Goal: Information Seeking & Learning: Learn about a topic

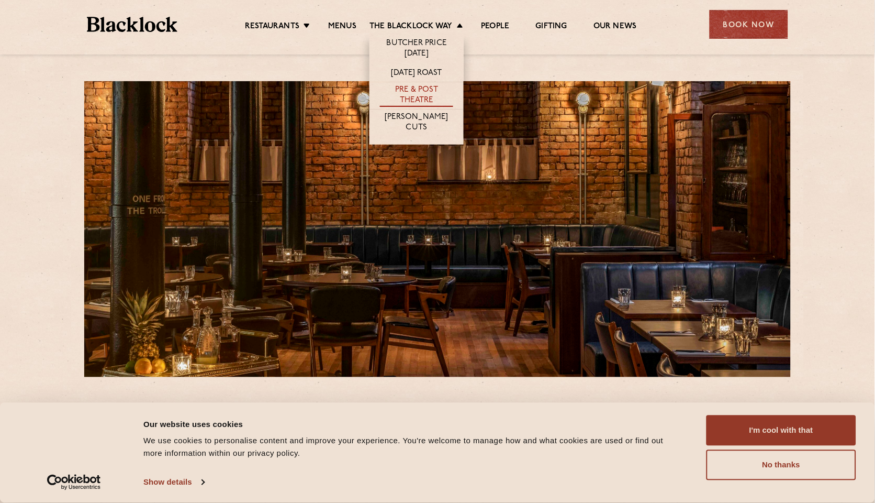
click at [416, 92] on link "Pre & Post Theatre" at bounding box center [416, 96] width 73 height 22
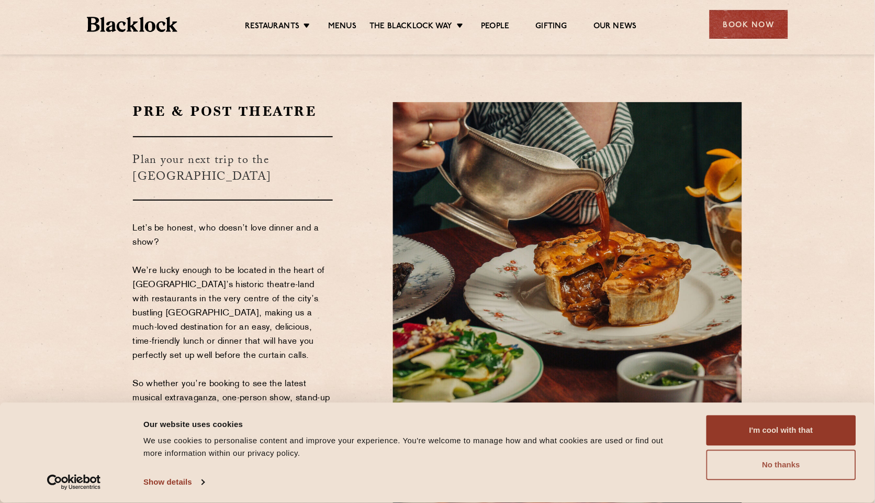
click at [793, 469] on button "No thanks" at bounding box center [782, 465] width 150 height 30
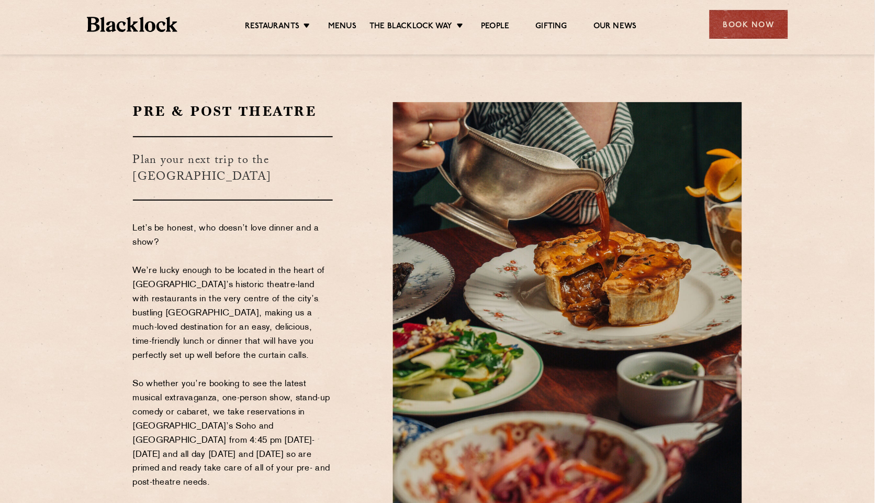
scroll to position [74, 0]
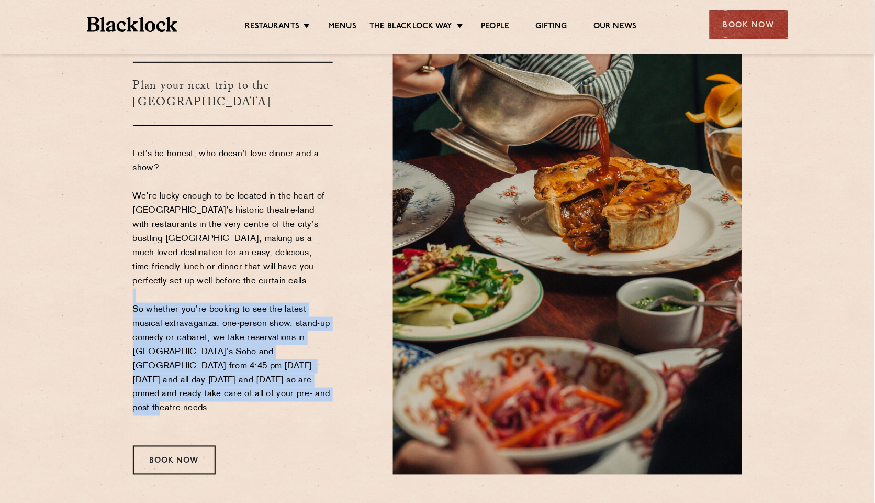
drag, startPoint x: 299, startPoint y: 260, endPoint x: 309, endPoint y: 347, distance: 87.9
click at [309, 347] on p "Let’s be honest, who doesn’t love dinner and a show? We’re lucky enough to be l…" at bounding box center [233, 288] width 201 height 283
drag, startPoint x: 309, startPoint y: 347, endPoint x: 316, endPoint y: 256, distance: 91.4
click at [316, 256] on p "Let’s be honest, who doesn’t love dinner and a show? We’re lucky enough to be l…" at bounding box center [233, 288] width 201 height 283
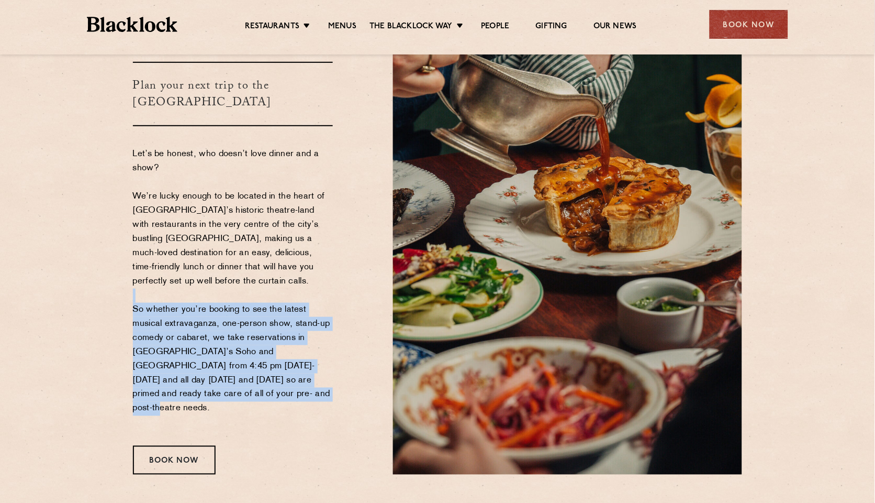
scroll to position [142, 0]
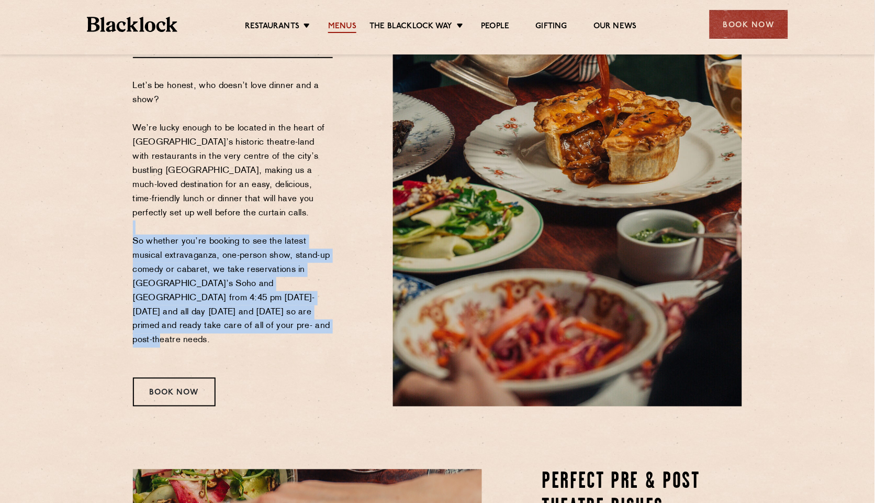
click at [343, 23] on link "Menus" at bounding box center [342, 27] width 28 height 12
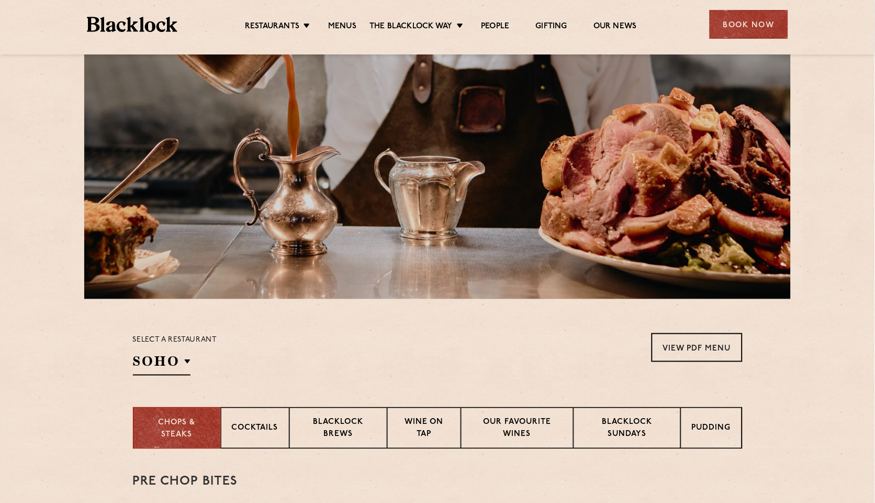
scroll to position [162, 0]
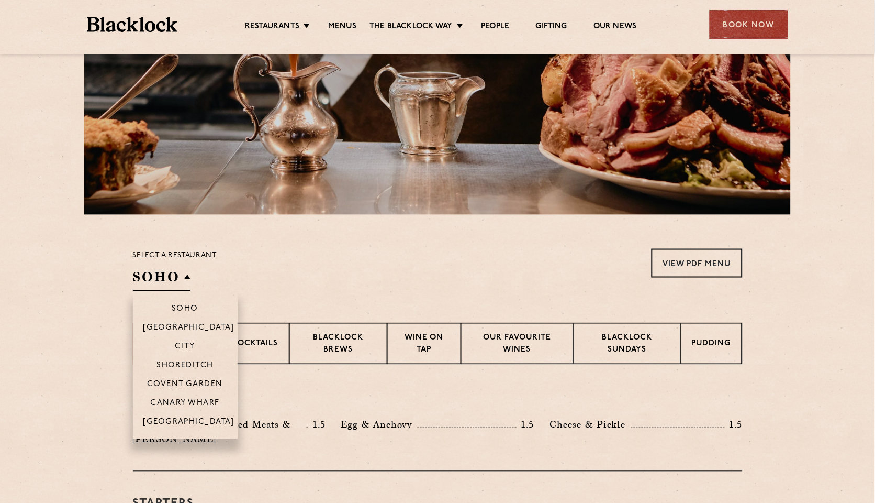
click at [173, 284] on h2 "SOHO" at bounding box center [162, 280] width 58 height 24
click at [197, 425] on p "[GEOGRAPHIC_DATA]" at bounding box center [189, 423] width 92 height 10
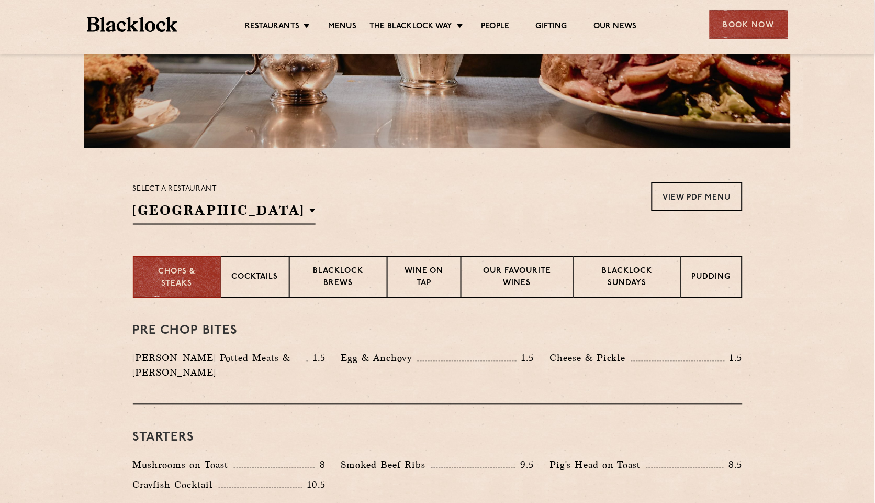
scroll to position [242, 0]
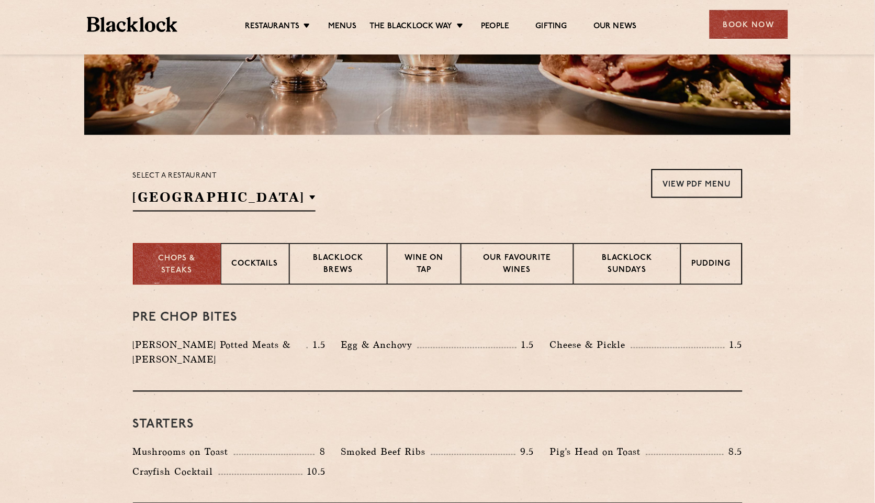
click at [625, 235] on section "Select a restaurant Manchester Soho Birmingham City Shoreditch Covent Garden Ca…" at bounding box center [437, 189] width 875 height 108
click at [626, 266] on p "Blacklock Sundays" at bounding box center [627, 265] width 85 height 25
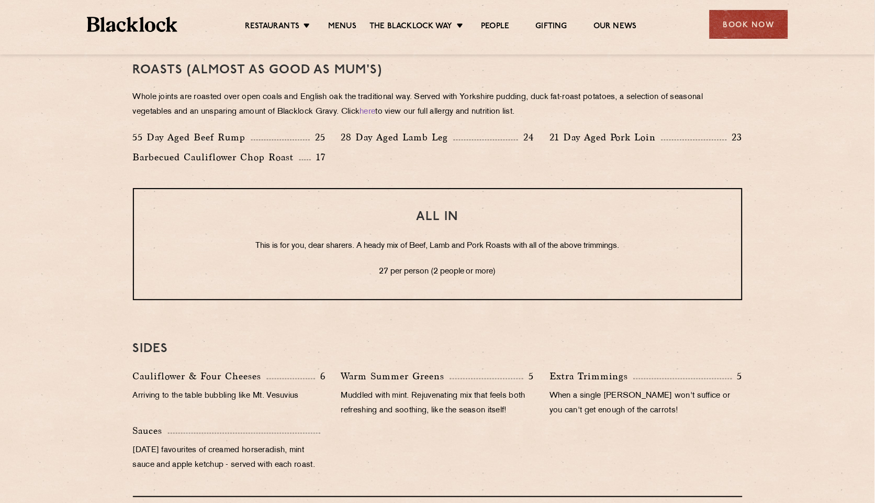
scroll to position [1157, 0]
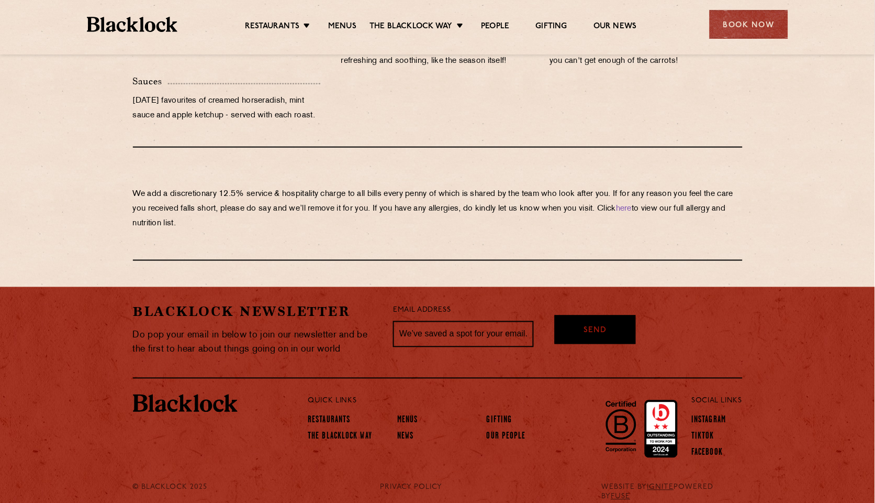
drag, startPoint x: 512, startPoint y: 221, endPoint x: 497, endPoint y: 182, distance: 41.4
click at [497, 183] on div "We add a discretionary 12.5% service & hospitality charge to all bills every pe…" at bounding box center [438, 204] width 610 height 113
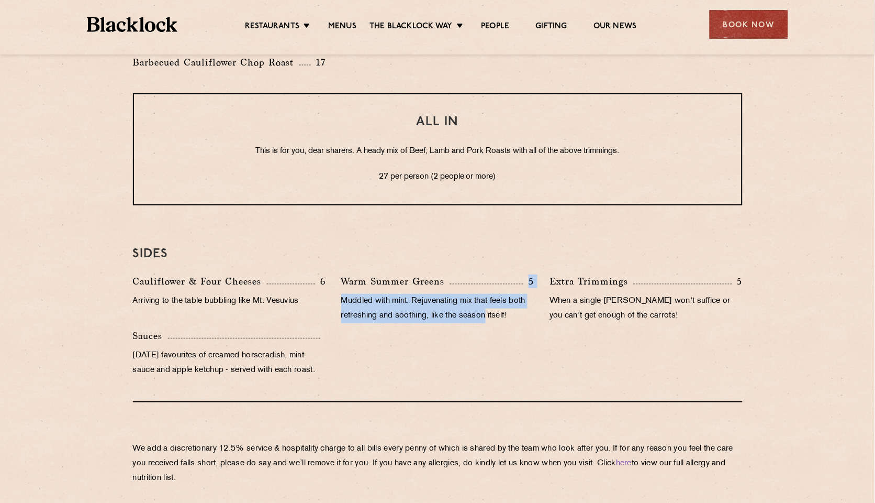
drag, startPoint x: 521, startPoint y: 309, endPoint x: 519, endPoint y: 259, distance: 49.8
click at [519, 259] on div "SIDES Cauliflower & Four Cheeses 6 Arriving to the table bubbling like Mt. Vesu…" at bounding box center [438, 311] width 610 height 181
click at [472, 308] on p "Muddled with mint. Rejuvenating mix that feels both refreshing and soothing, li…" at bounding box center [437, 308] width 193 height 29
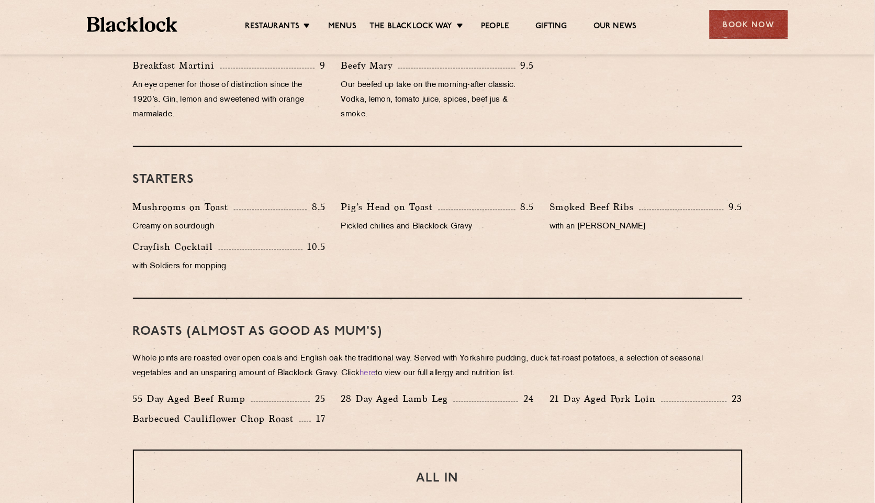
scroll to position [177, 0]
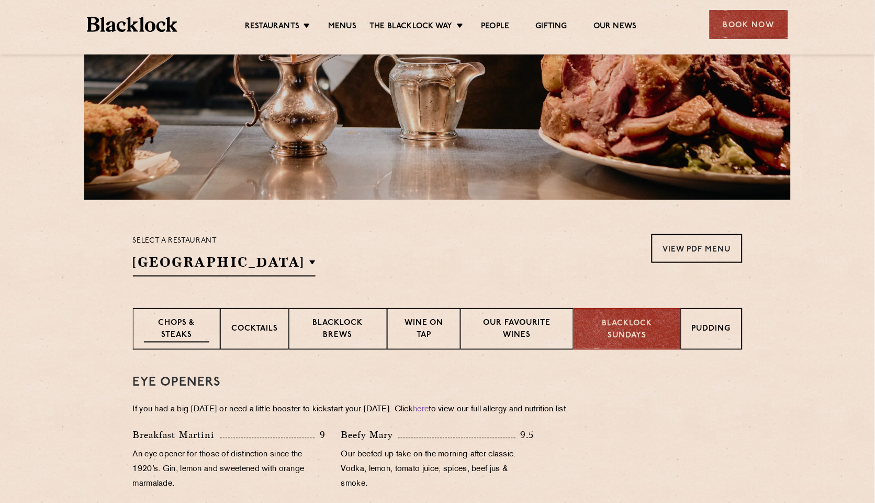
click at [186, 327] on p "Chops & Steaks" at bounding box center [176, 330] width 65 height 25
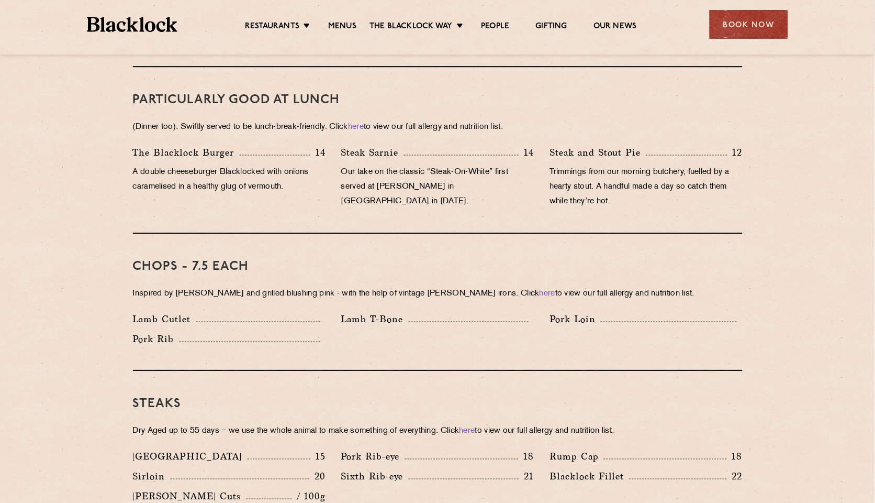
scroll to position [266, 0]
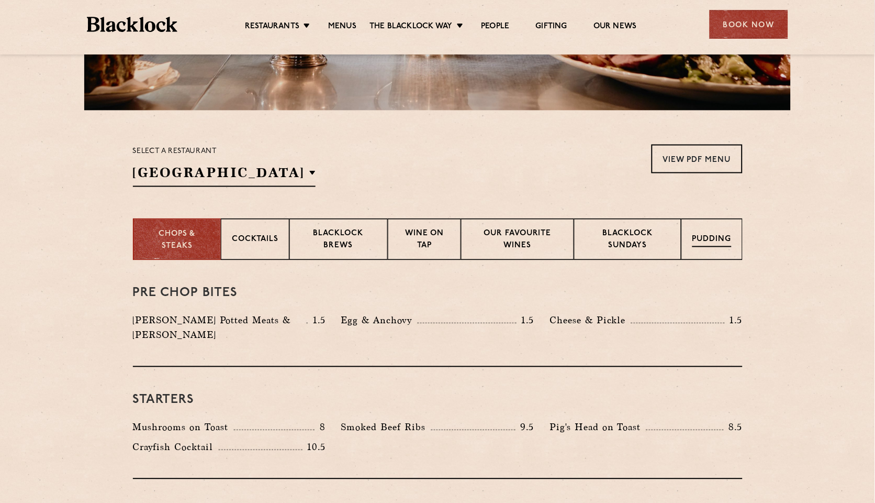
click at [706, 247] on div "Pudding" at bounding box center [712, 239] width 61 height 42
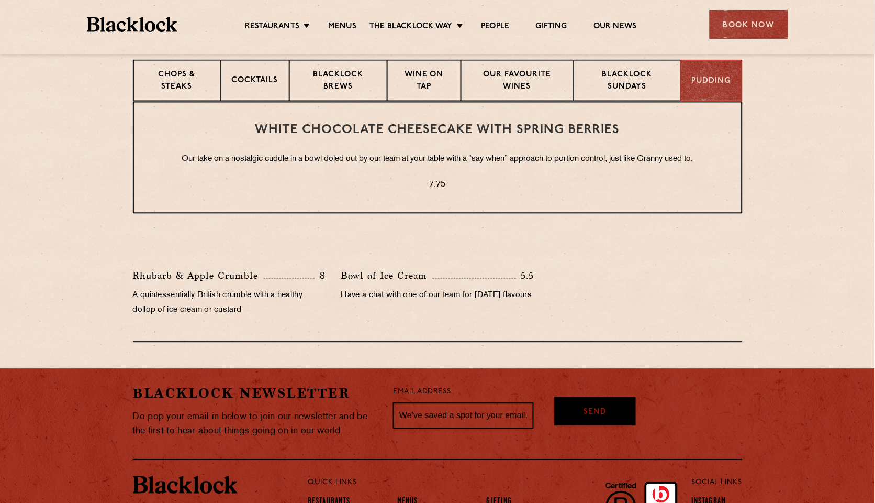
scroll to position [517, 0]
